Goal: Find specific page/section: Find specific page/section

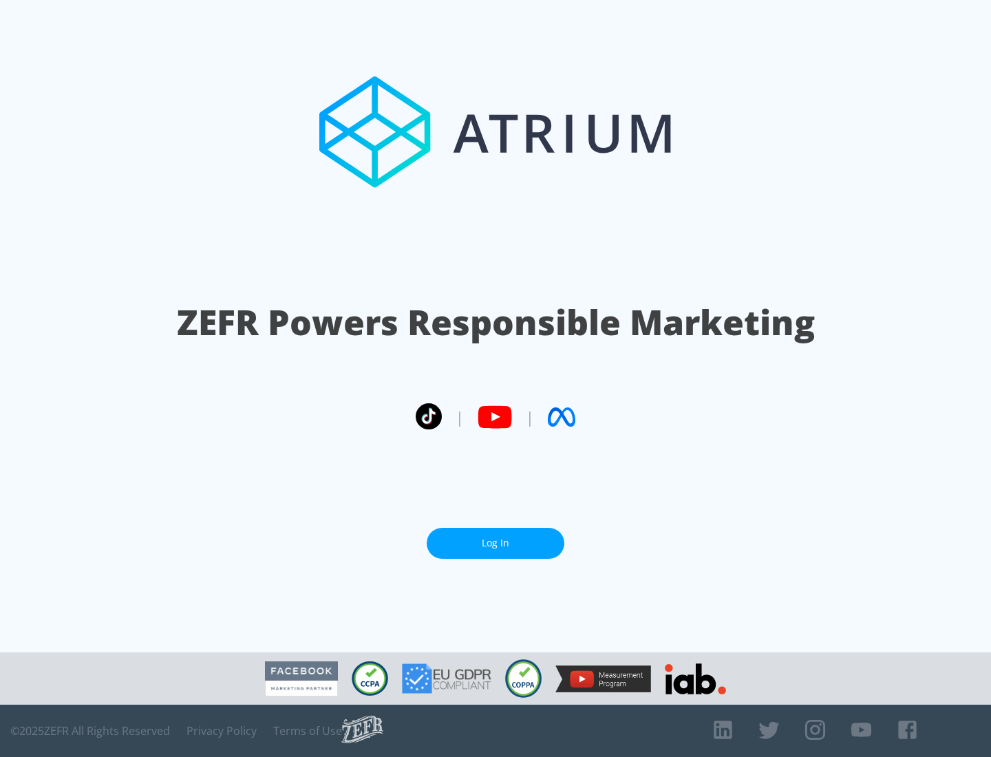
click at [496, 543] on link "Log In" at bounding box center [496, 543] width 138 height 31
